Goal: Communication & Community: Participate in discussion

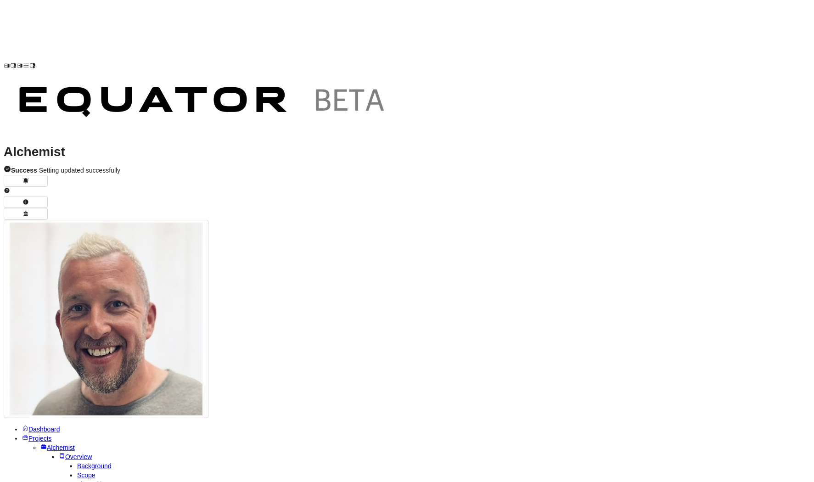
drag, startPoint x: 528, startPoint y: 409, endPoint x: 619, endPoint y: 409, distance: 90.9
type textarea "**********"
